Goal: Information Seeking & Learning: Learn about a topic

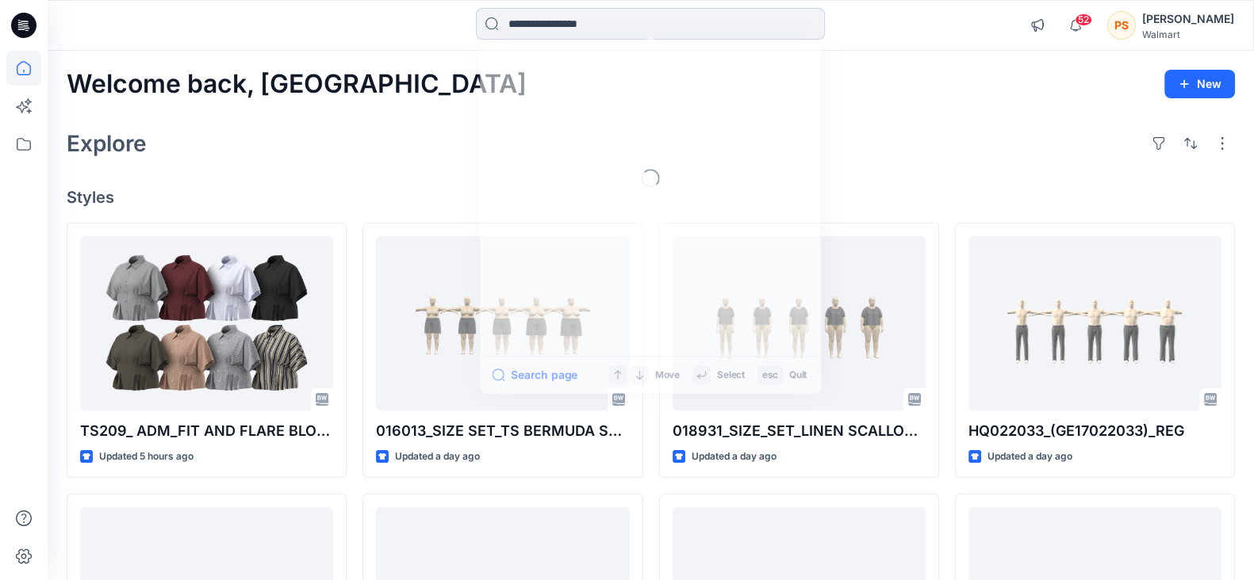
click at [630, 25] on input at bounding box center [650, 24] width 349 height 32
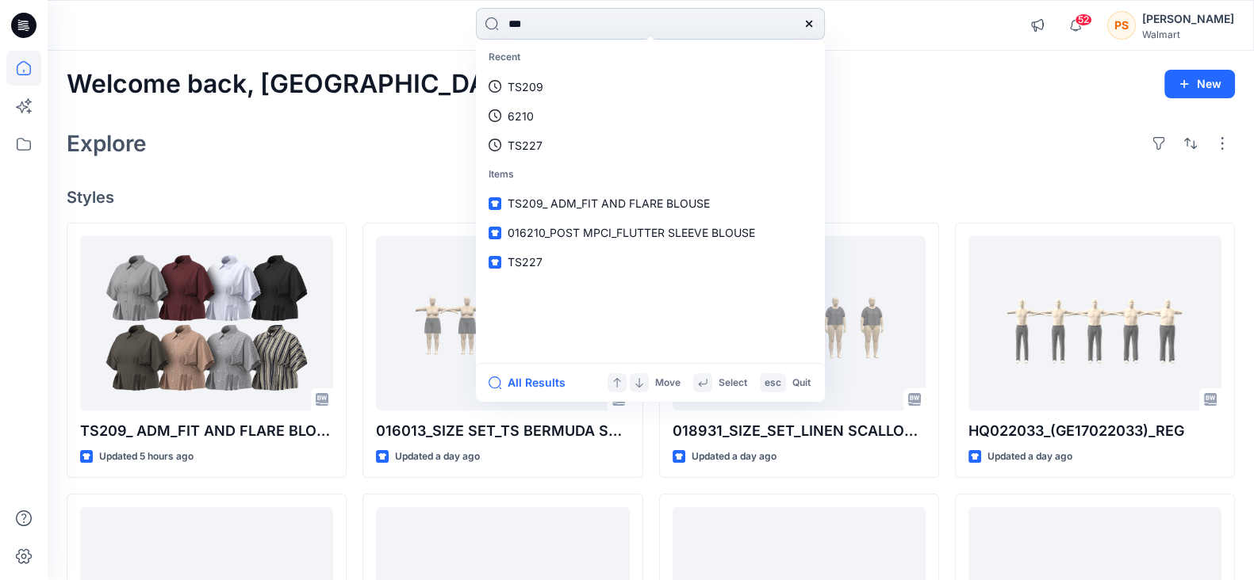
type input "****"
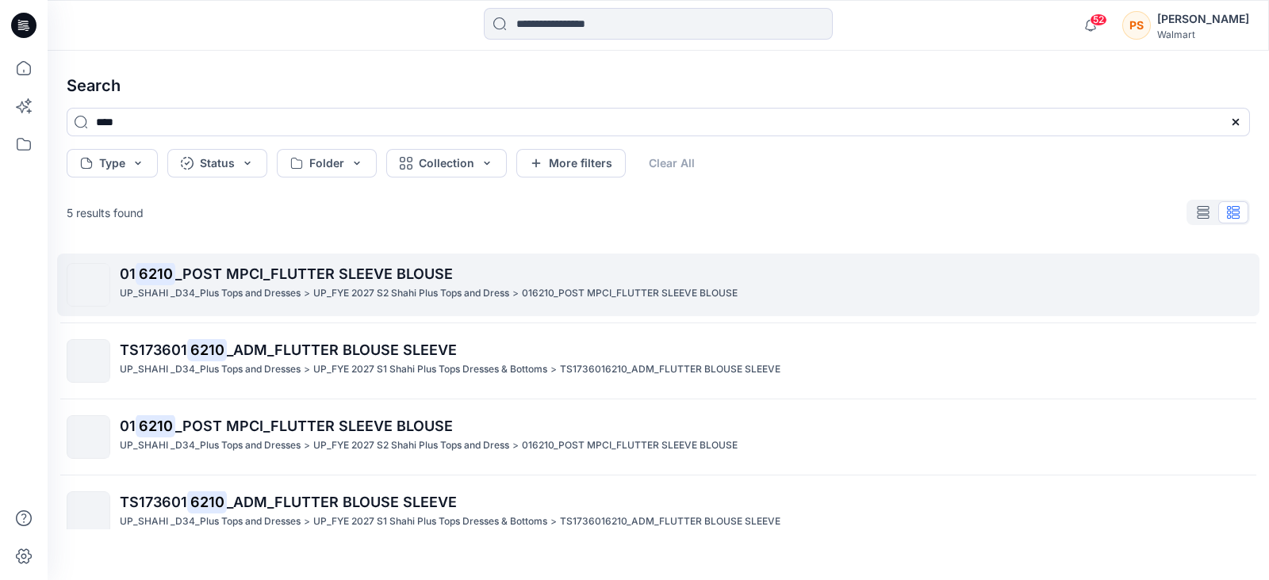
click at [317, 290] on p "UP_FYE 2027 S2 Shahi Plus Tops and Dress" at bounding box center [411, 293] width 196 height 17
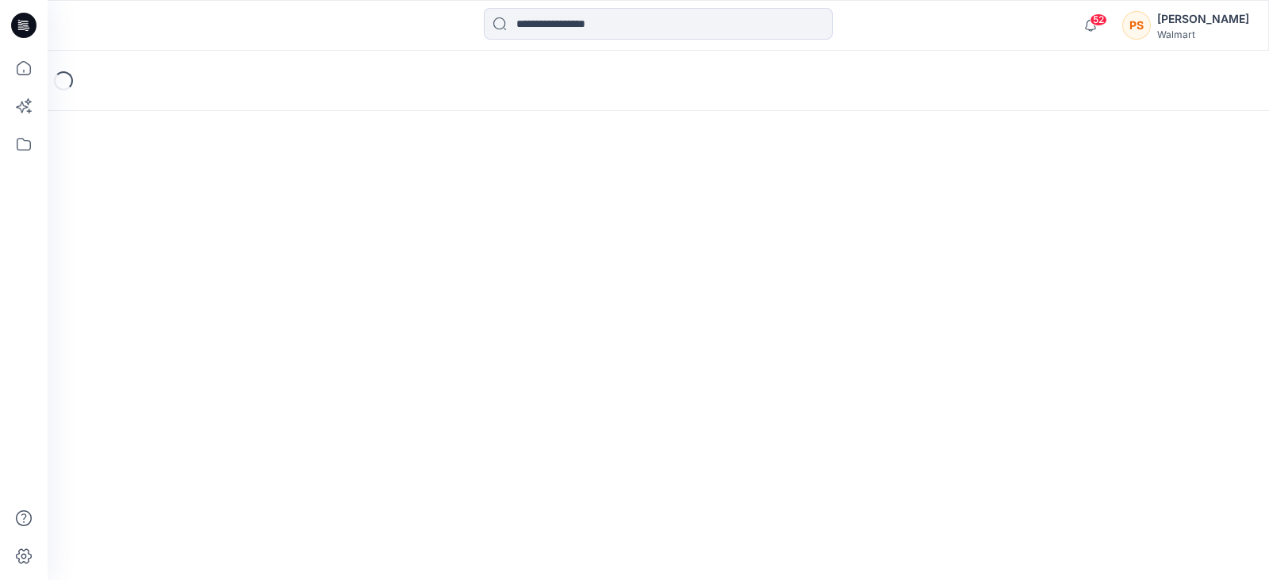
drag, startPoint x: 317, startPoint y: 291, endPoint x: 536, endPoint y: 259, distance: 221.3
click at [317, 289] on div "Loading..." at bounding box center [658, 316] width 1221 height 530
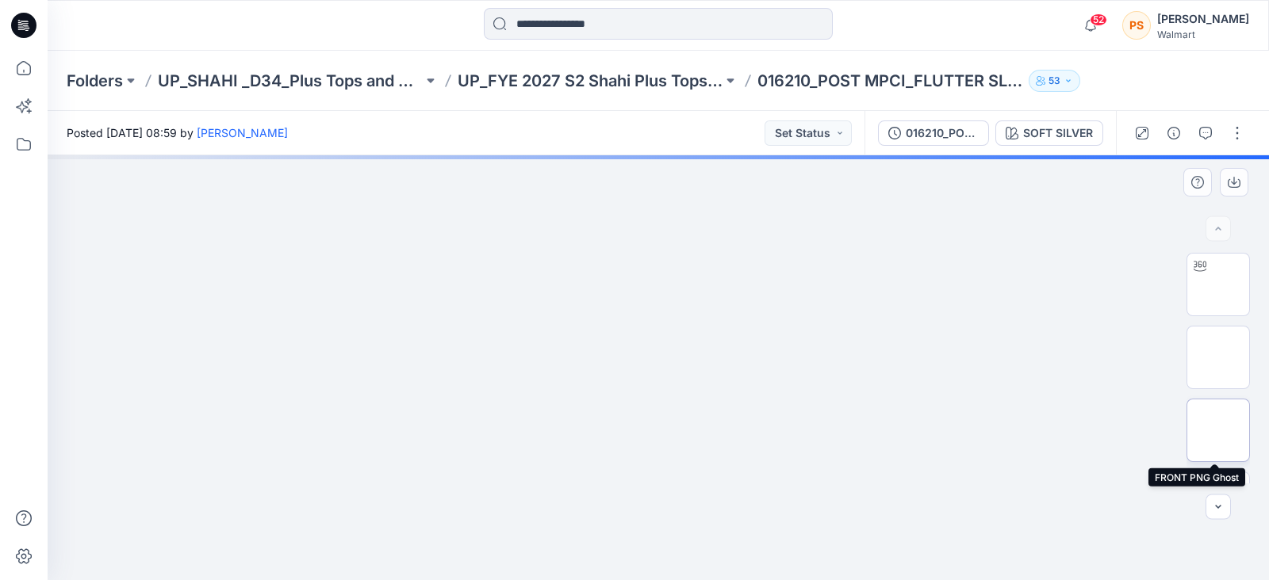
click at [1218, 431] on img at bounding box center [1218, 431] width 0 height 0
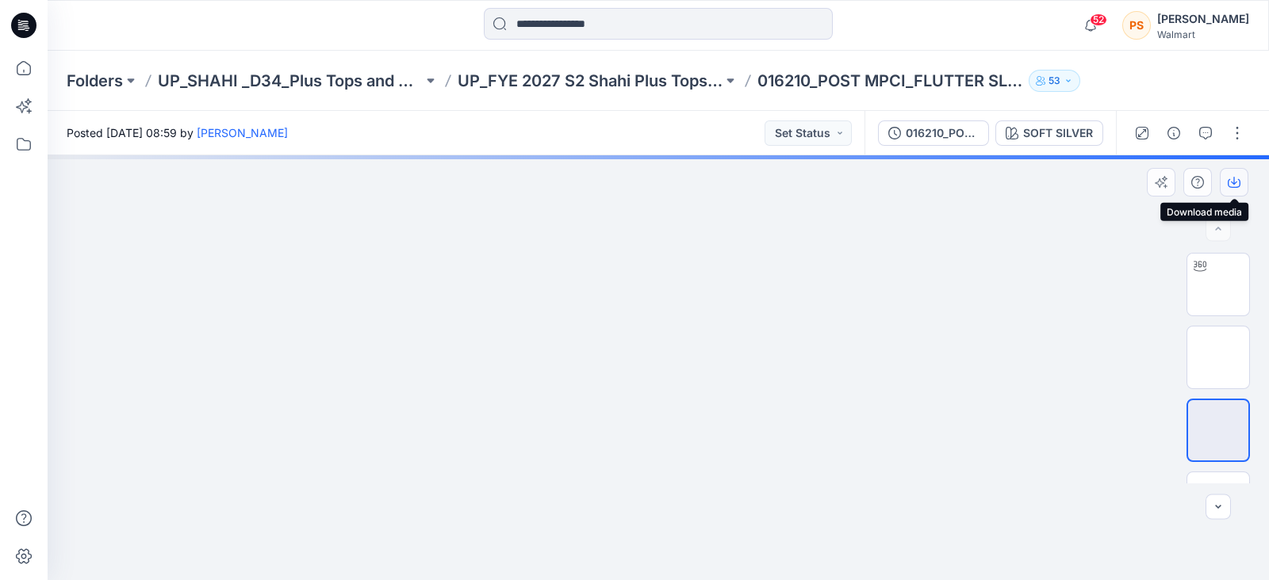
click at [1237, 186] on icon "button" at bounding box center [1234, 182] width 13 height 13
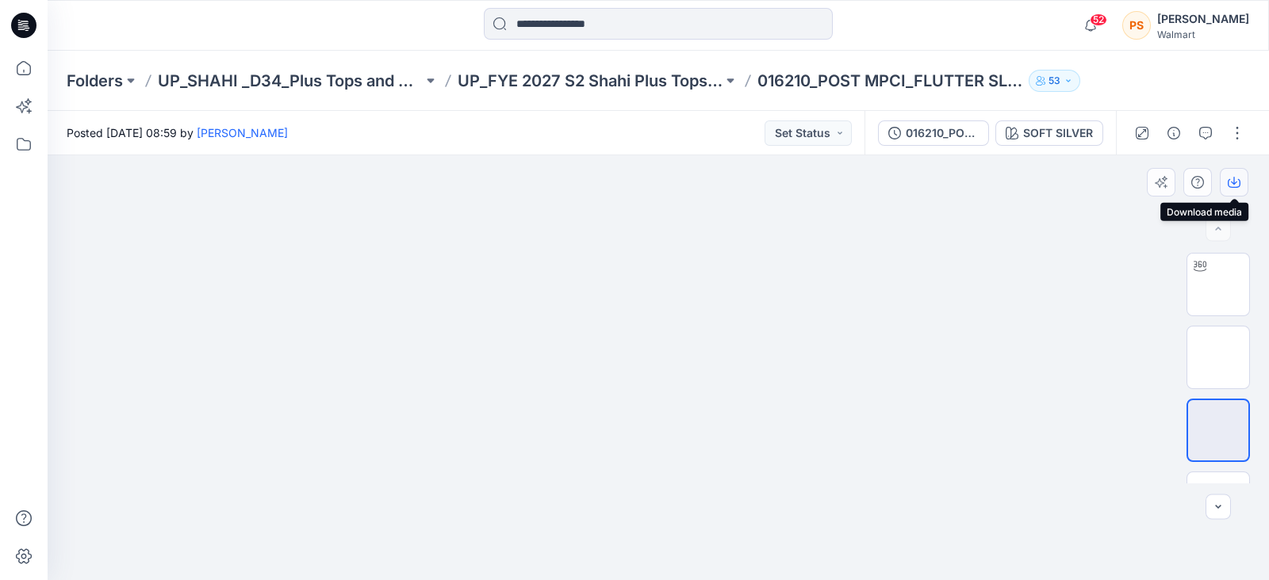
drag, startPoint x: 1245, startPoint y: 182, endPoint x: 1179, endPoint y: 216, distance: 74.1
click at [1243, 182] on button "button" at bounding box center [1234, 182] width 29 height 29
click at [574, 25] on input at bounding box center [658, 24] width 349 height 32
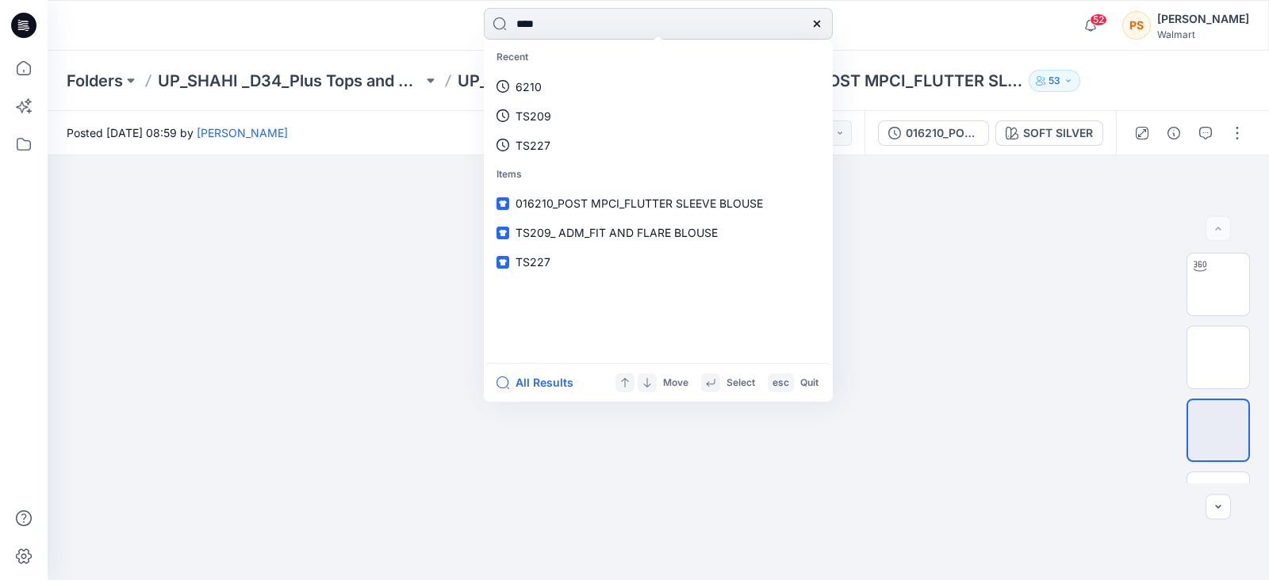
type input "*****"
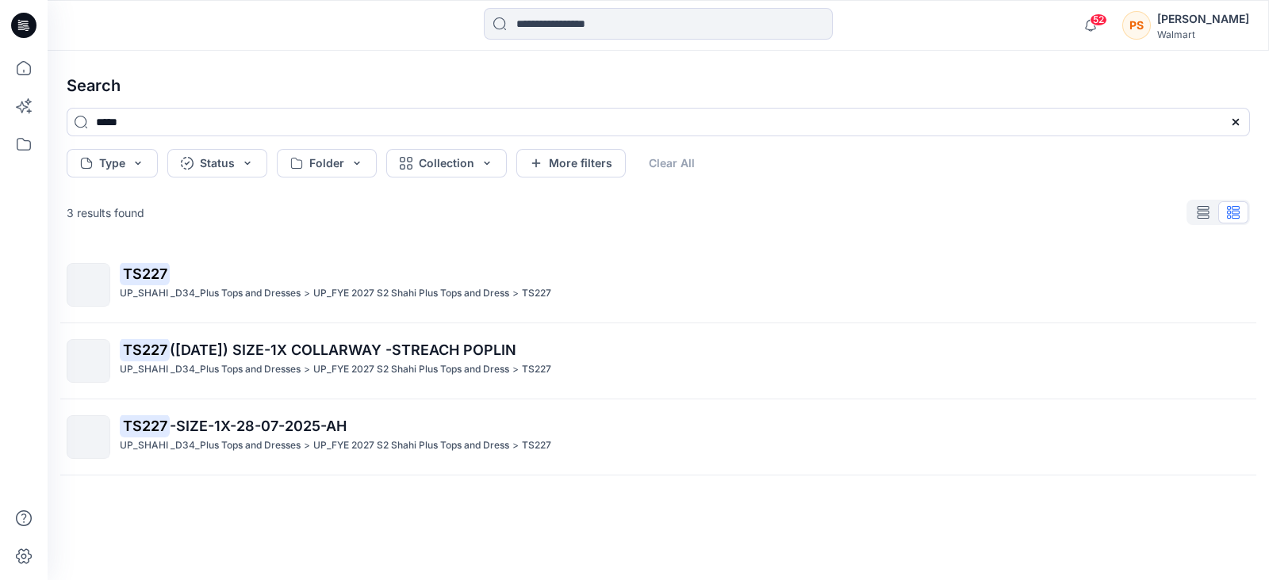
click at [163, 273] on mark "TS227" at bounding box center [145, 273] width 50 height 22
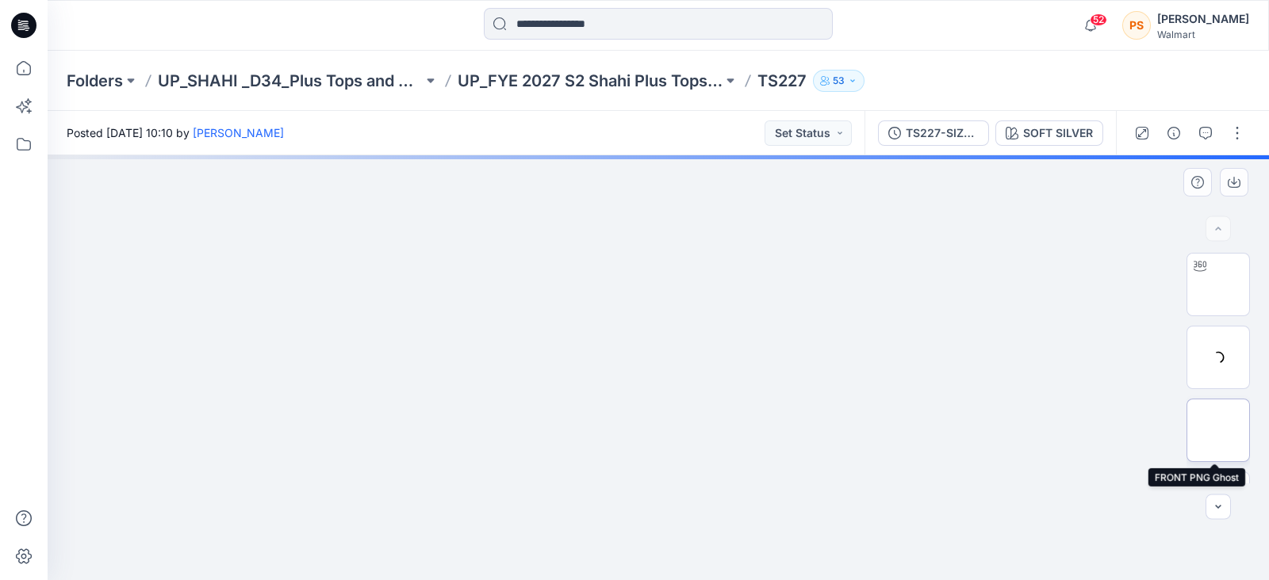
click at [1218, 431] on img at bounding box center [1218, 431] width 0 height 0
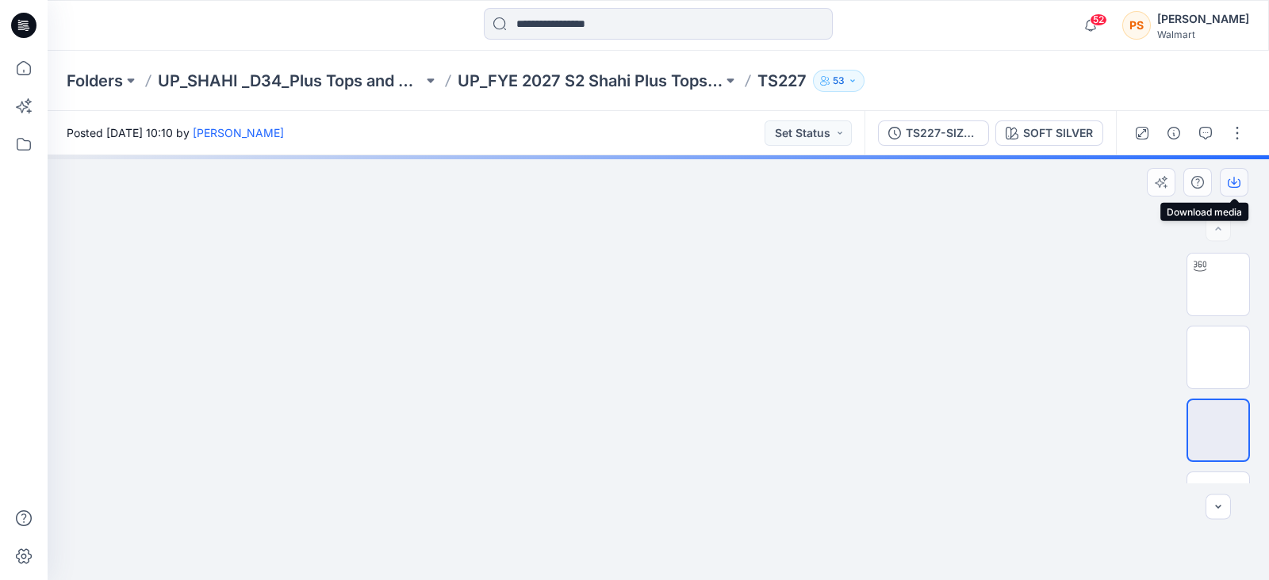
click at [1240, 182] on button "button" at bounding box center [1234, 182] width 29 height 29
click at [1232, 188] on icon "button" at bounding box center [1234, 182] width 13 height 13
